Goal: Task Accomplishment & Management: Manage account settings

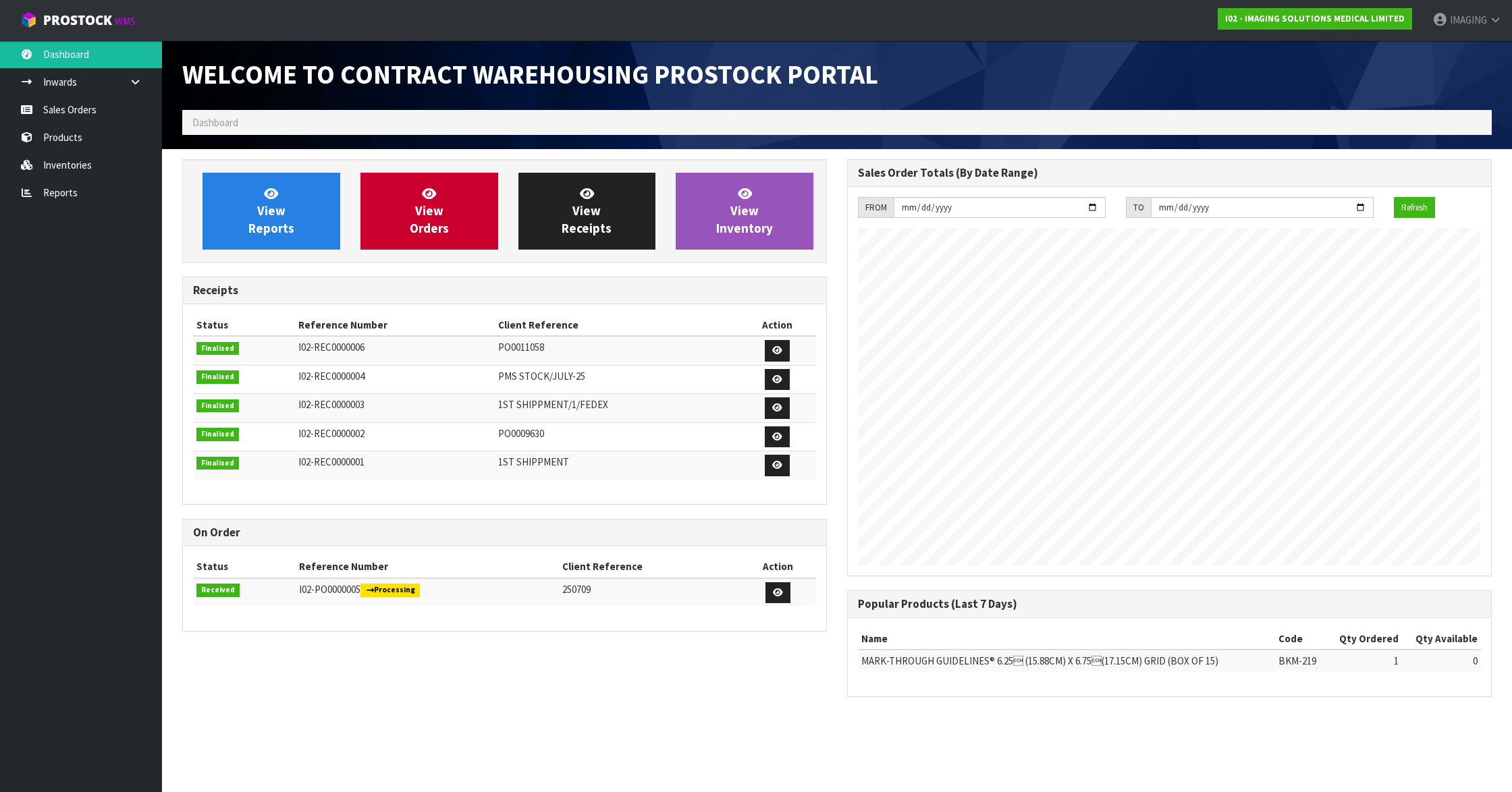
scroll to position [553, 664]
click at [88, 108] on link "Sales Orders" at bounding box center [81, 109] width 162 height 28
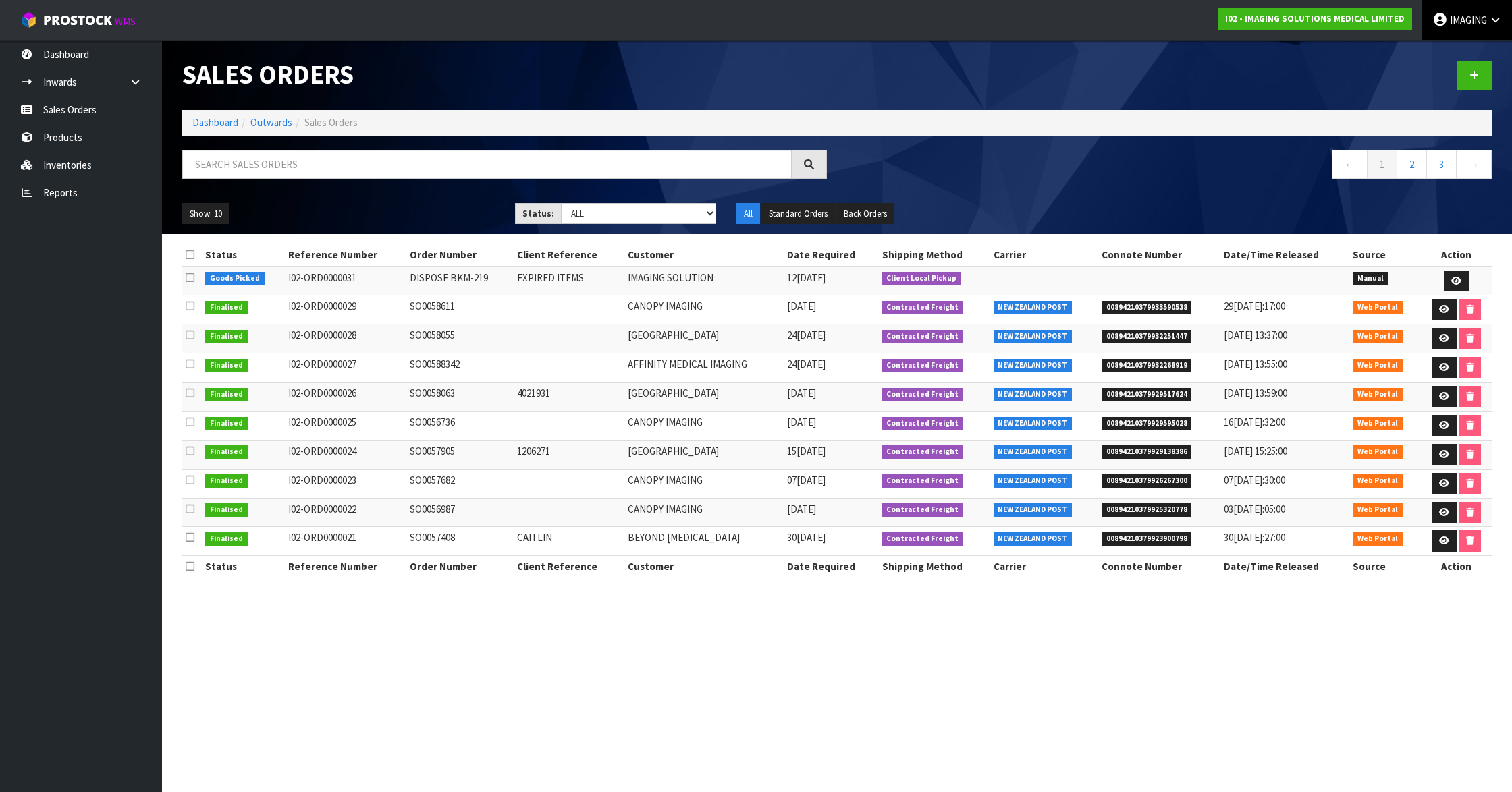
click at [1491, 17] on icon at bounding box center [1495, 20] width 12 height 10
click at [1452, 52] on link "Logout" at bounding box center [1458, 53] width 107 height 18
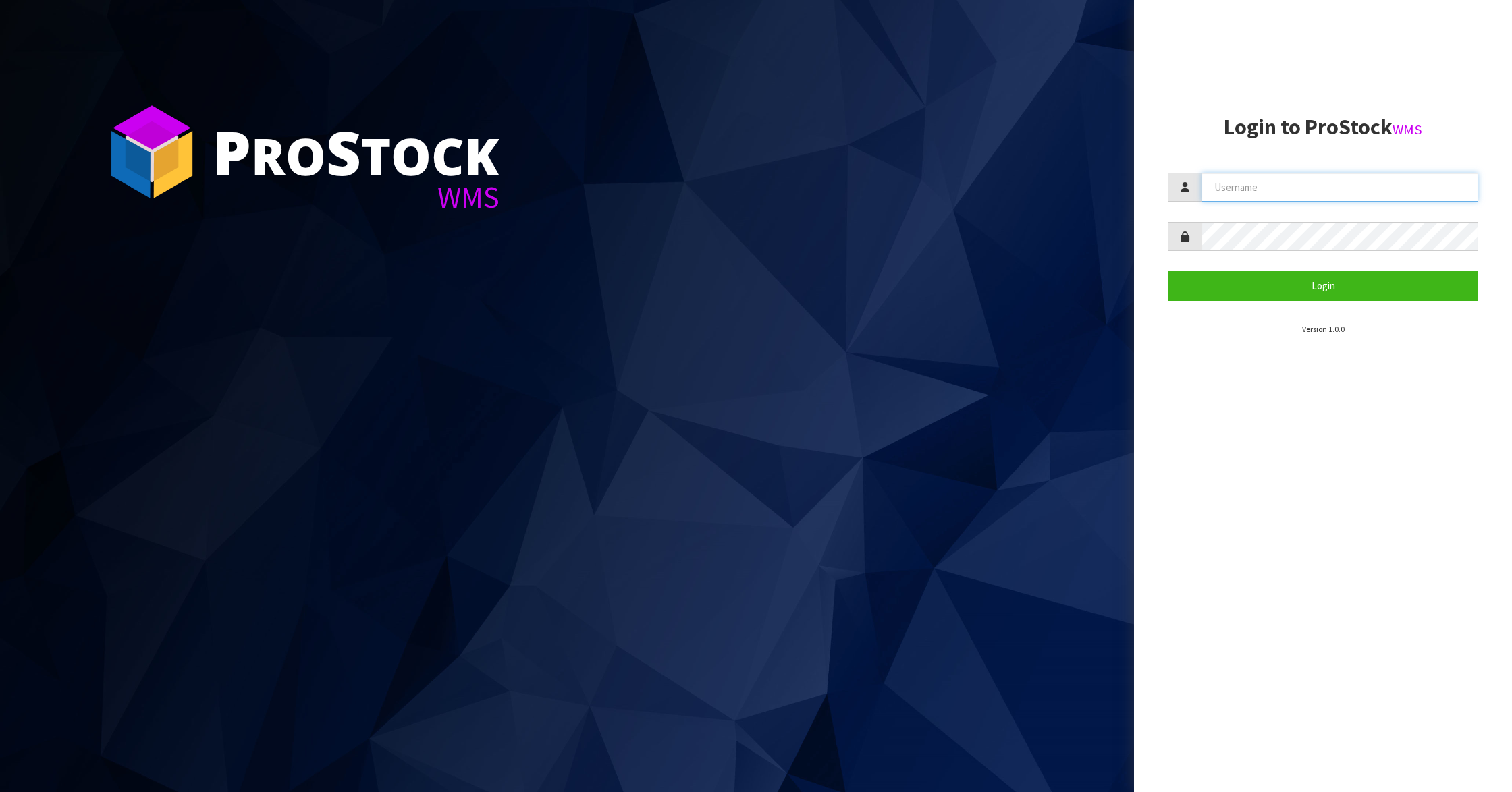
click at [1285, 183] on input "text" at bounding box center [1339, 187] width 277 height 29
type input "Aquacooler"
click at [1316, 293] on button "Login" at bounding box center [1322, 285] width 310 height 29
